Goal: Transaction & Acquisition: Purchase product/service

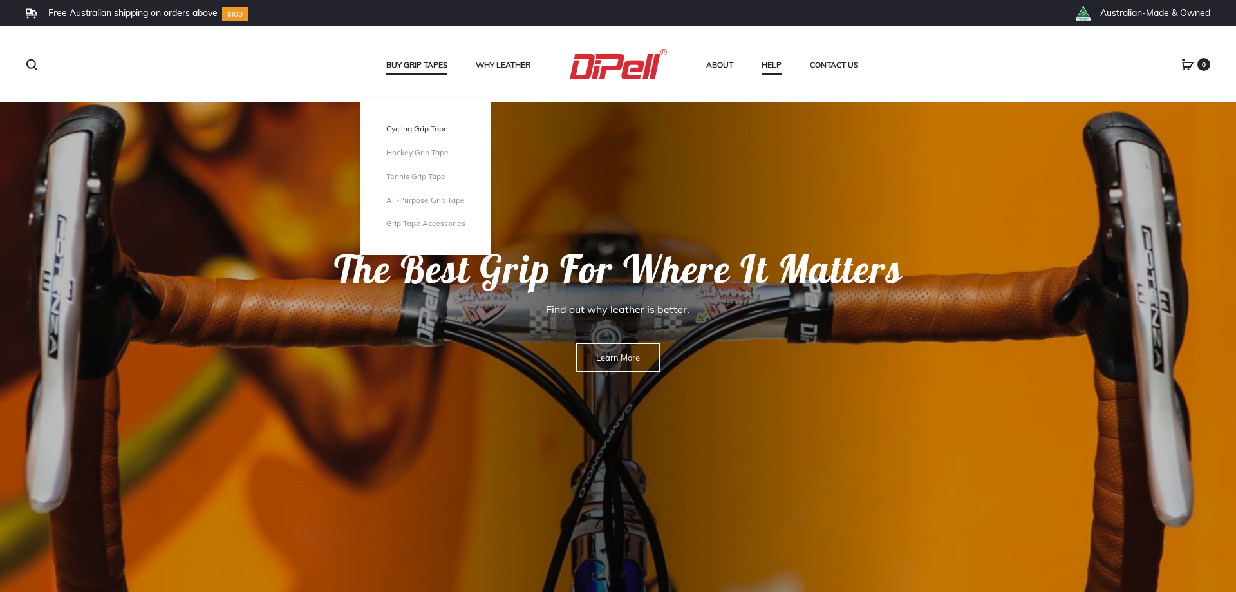
click at [430, 126] on link "Cycling Grip Tape" at bounding box center [425, 129] width 79 height 11
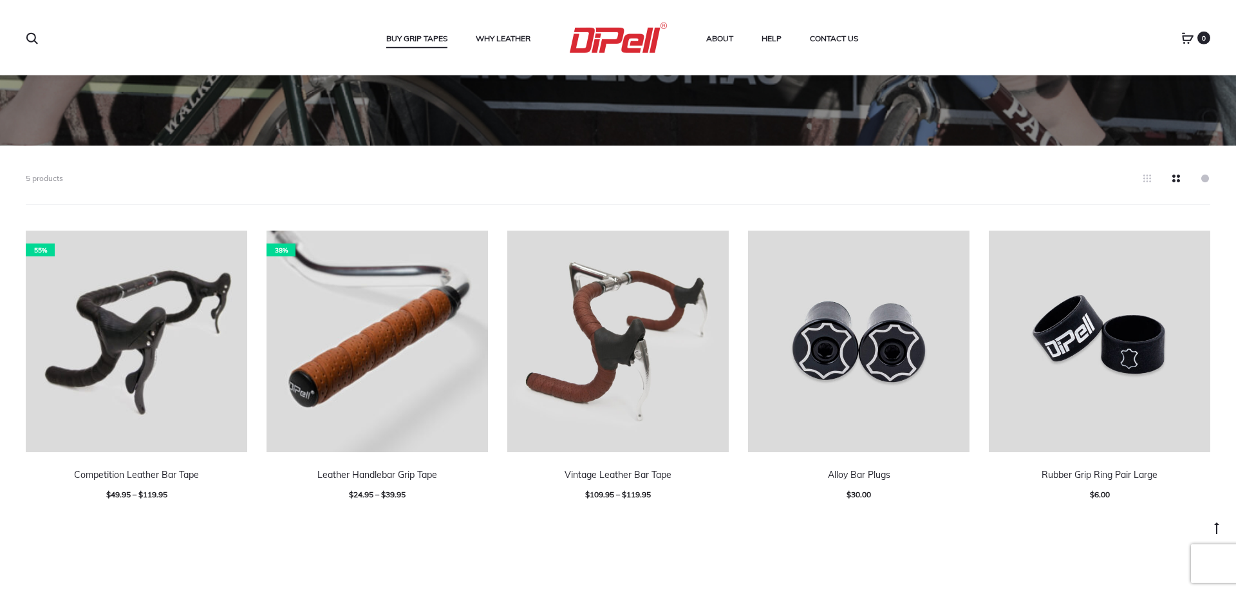
scroll to position [342, 0]
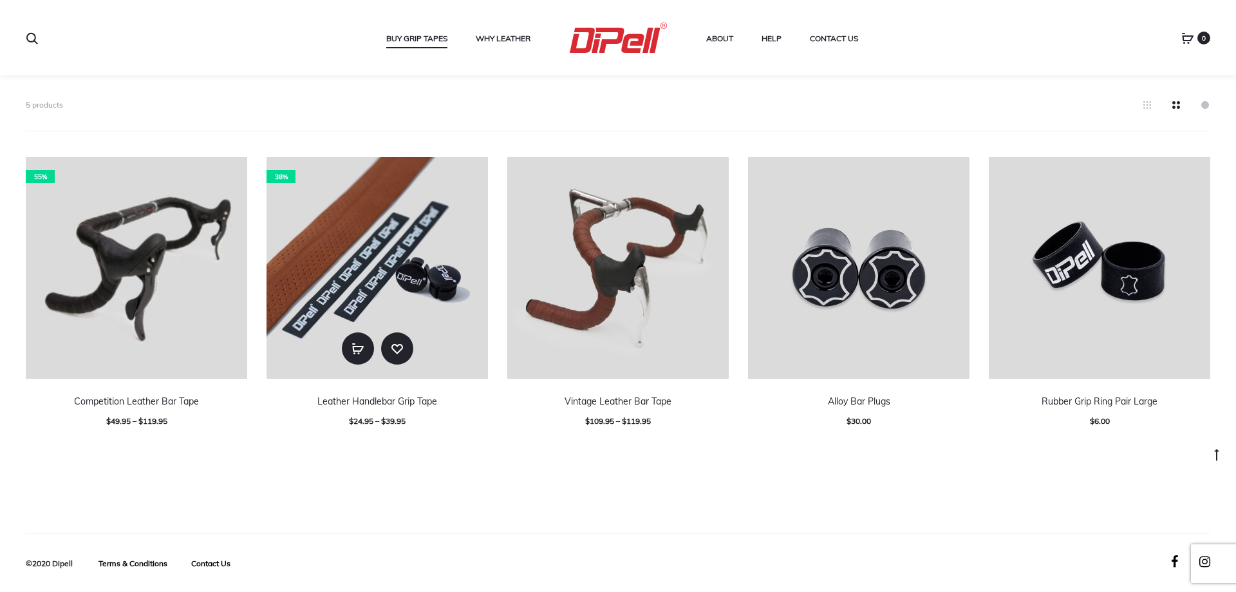
click at [350, 218] on img at bounding box center [378, 268] width 222 height 222
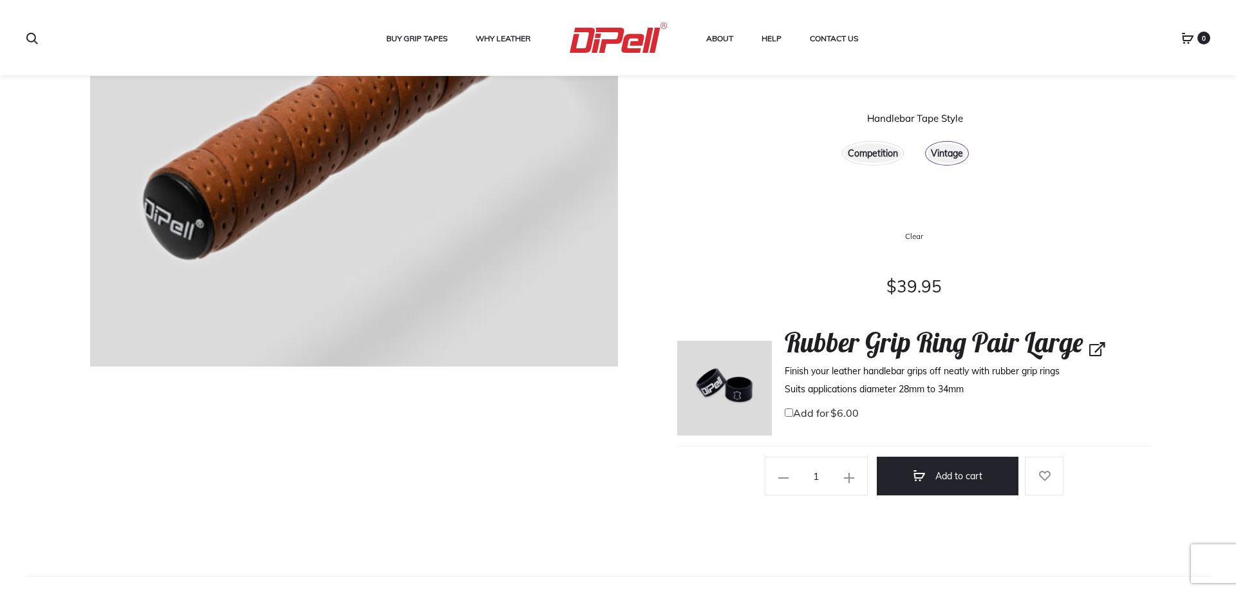
scroll to position [394, 0]
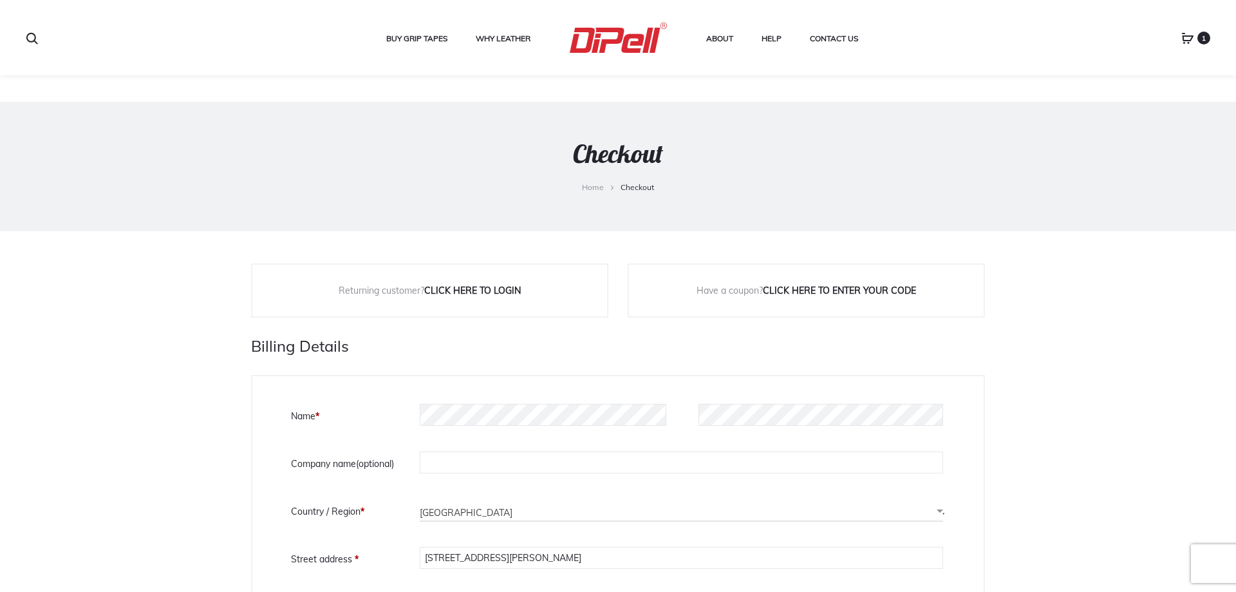
select select "QLD"
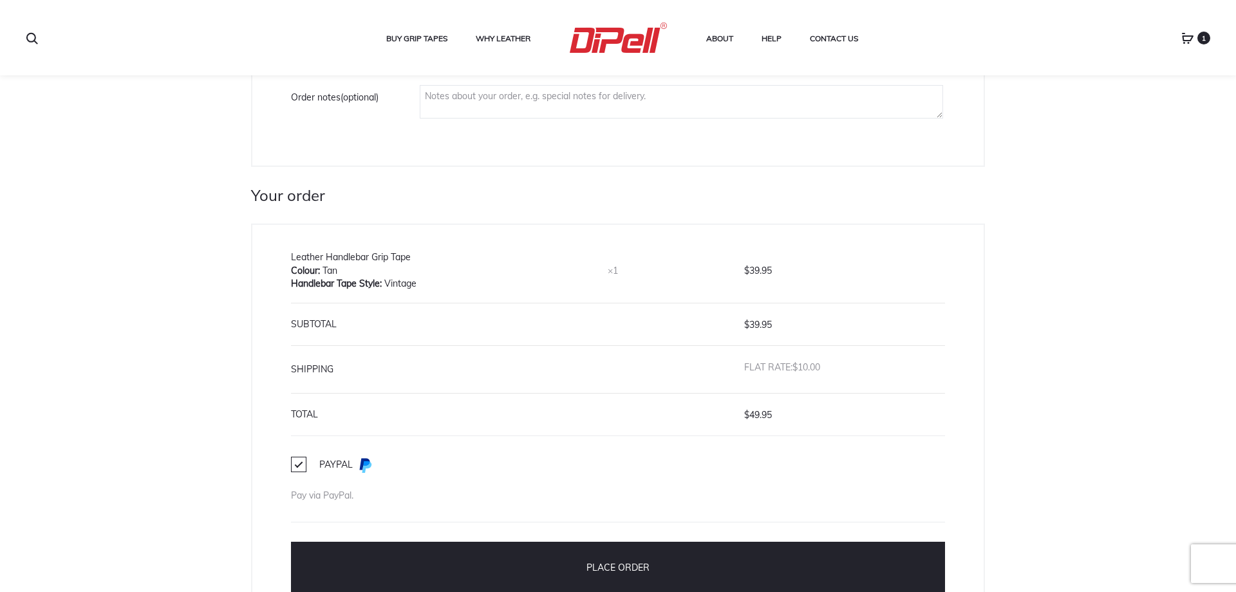
scroll to position [1163, 0]
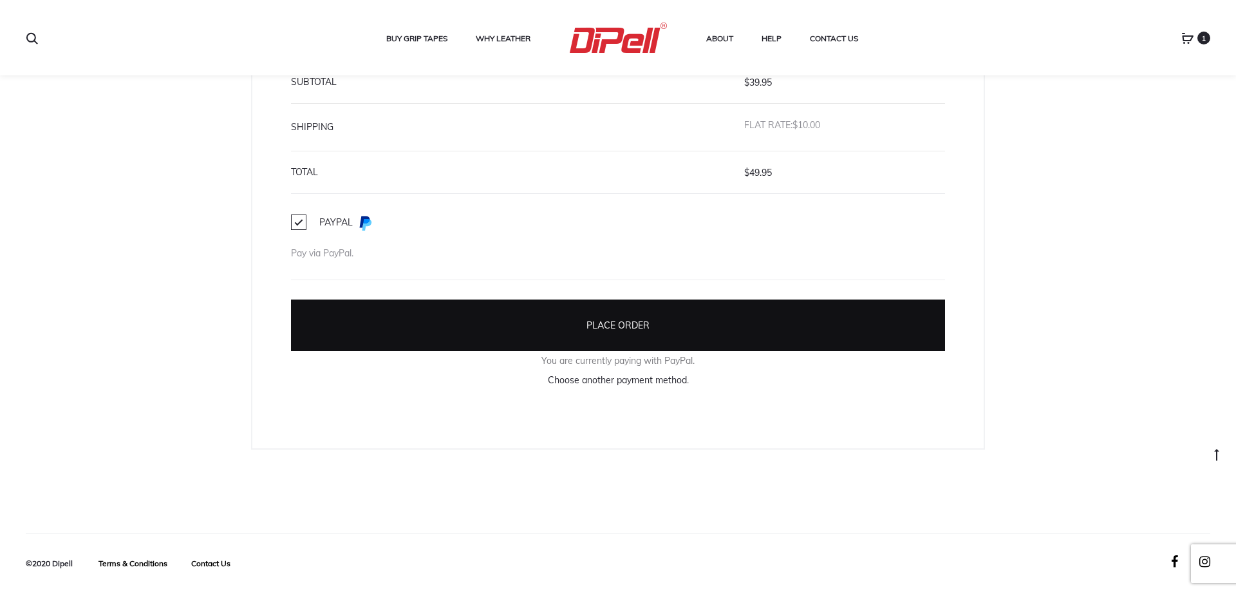
click at [596, 301] on button "Place order" at bounding box center [618, 325] width 654 height 52
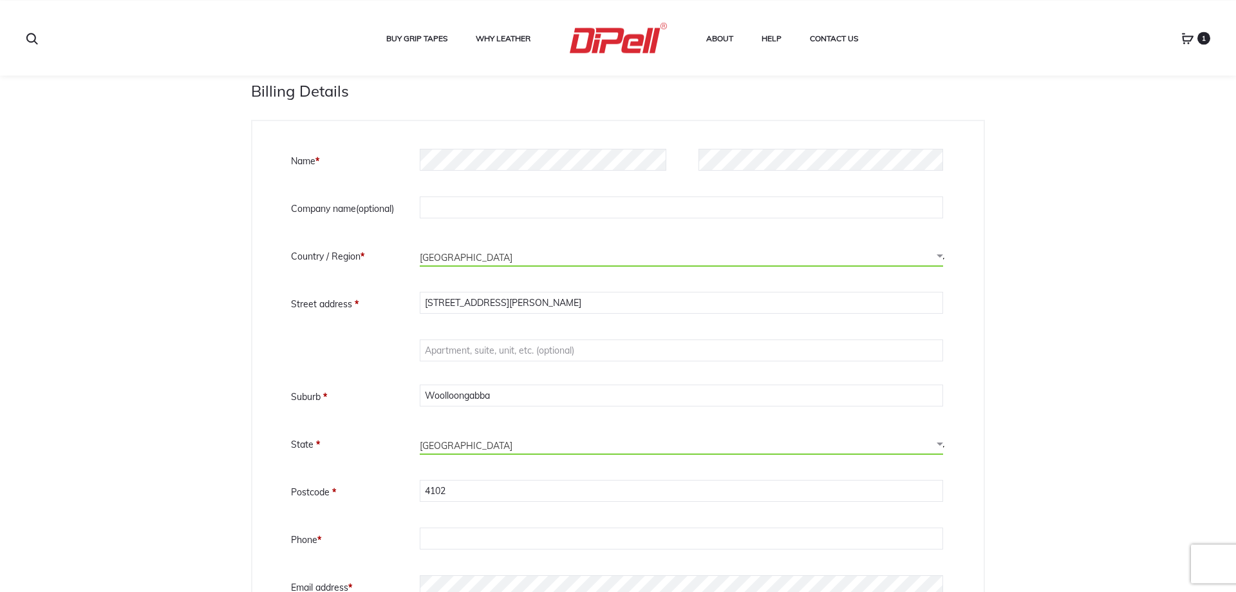
scroll to position [404, 0]
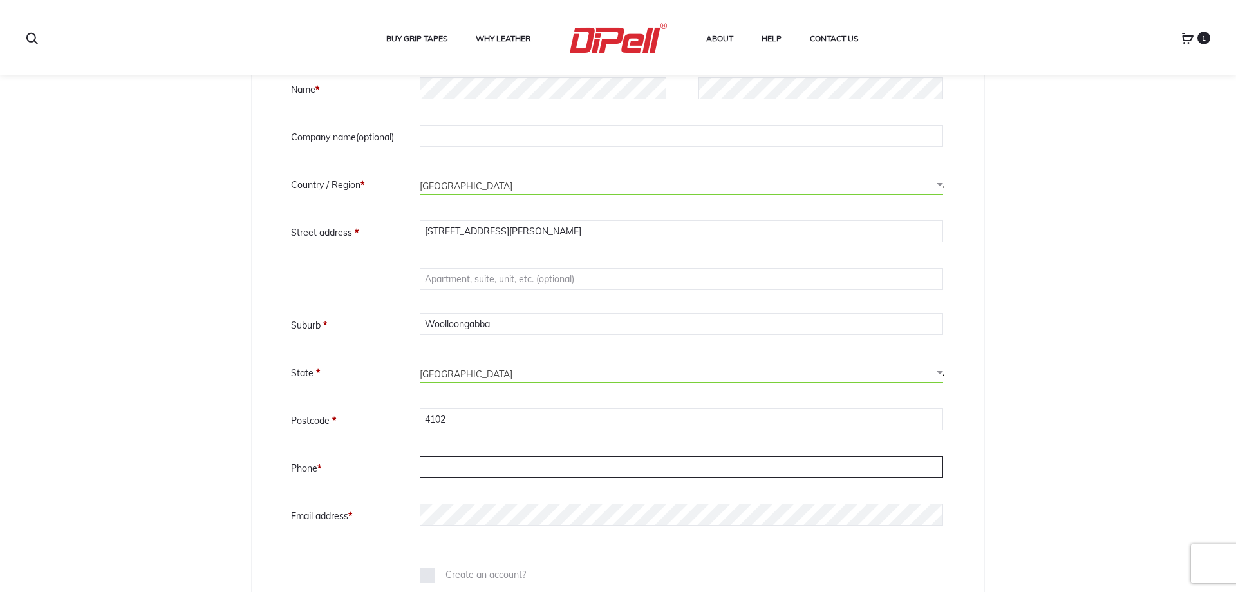
click at [515, 466] on input "Phone *" at bounding box center [682, 467] width 524 height 22
type input "0733914037"
click at [398, 479] on p "Phone * 0733914037" at bounding box center [618, 468] width 654 height 28
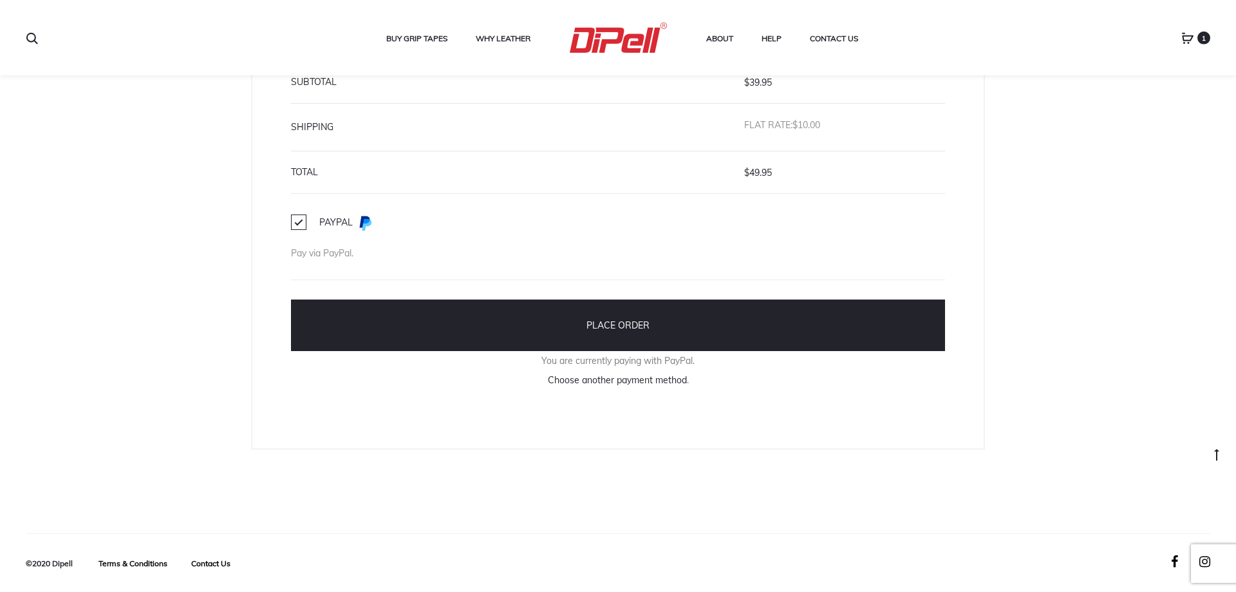
scroll to position [1240, 0]
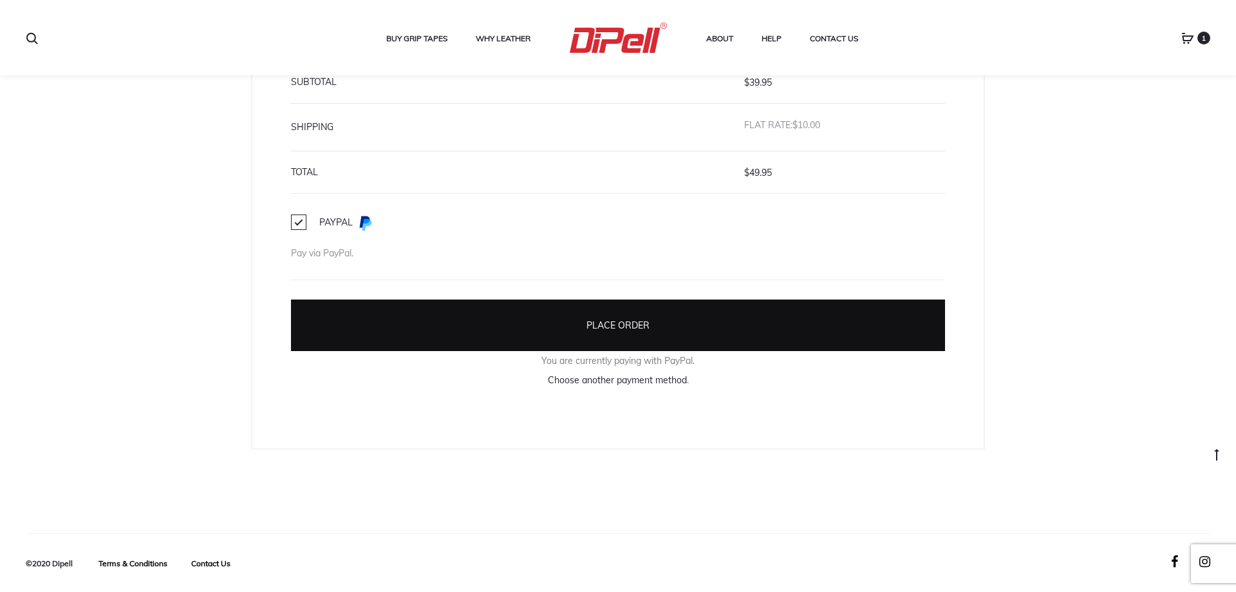
click at [599, 323] on button "Place order" at bounding box center [618, 325] width 654 height 52
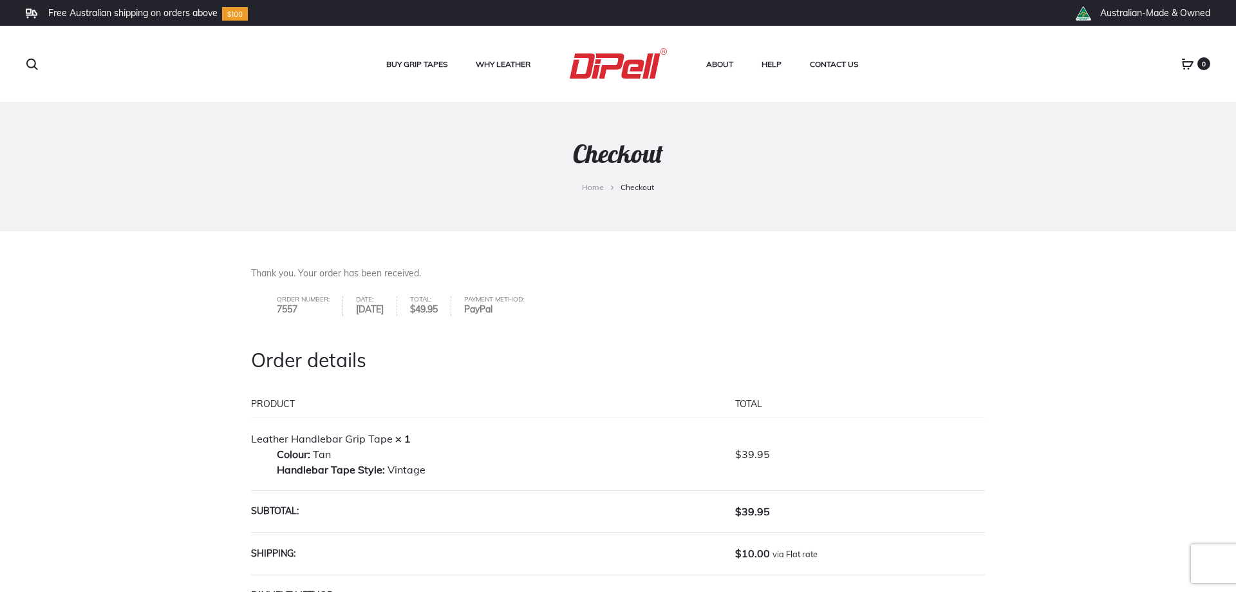
scroll to position [197, 0]
